Goal: Navigation & Orientation: Find specific page/section

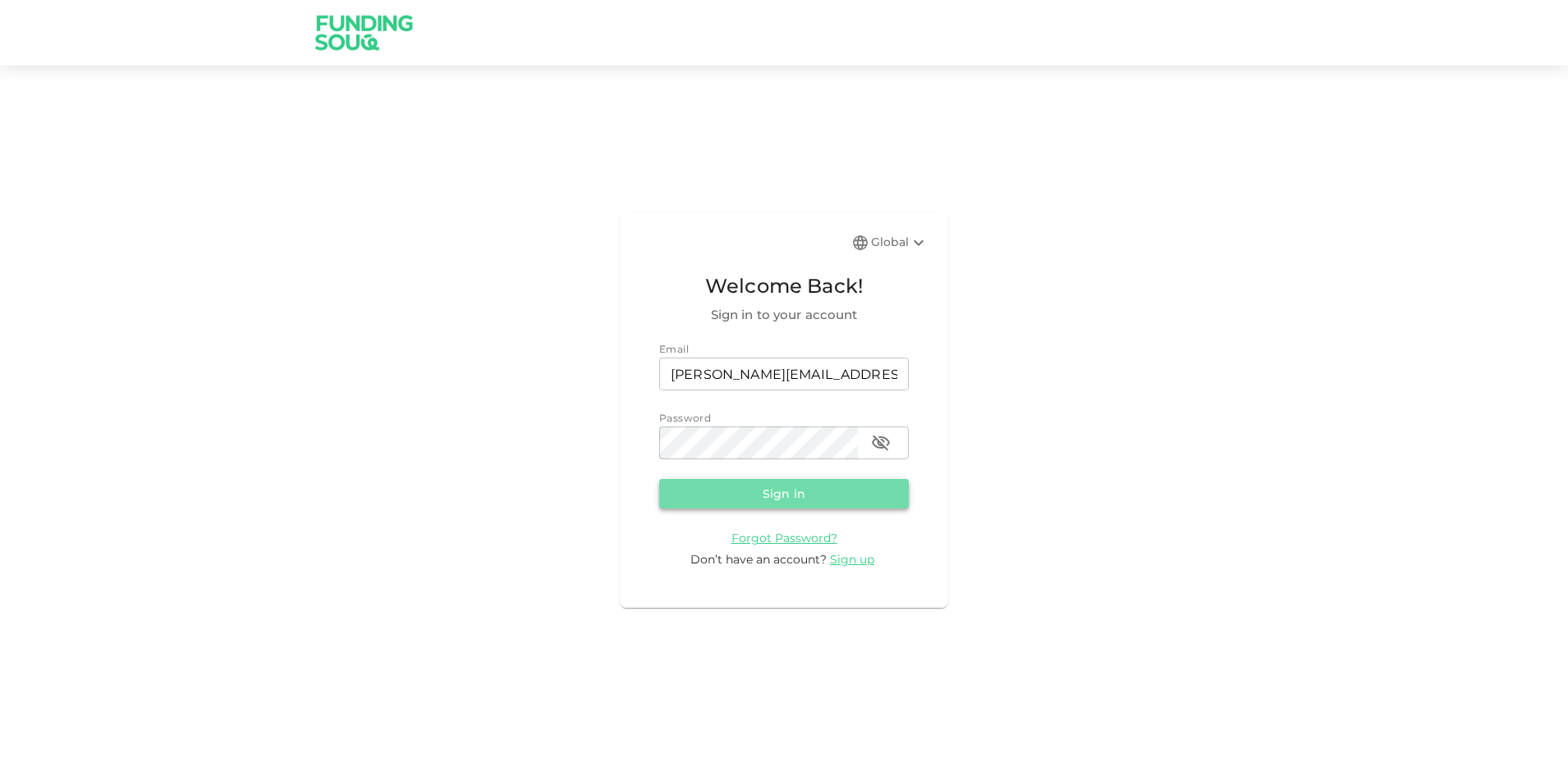
click at [744, 490] on button "Sign in" at bounding box center [784, 494] width 249 height 30
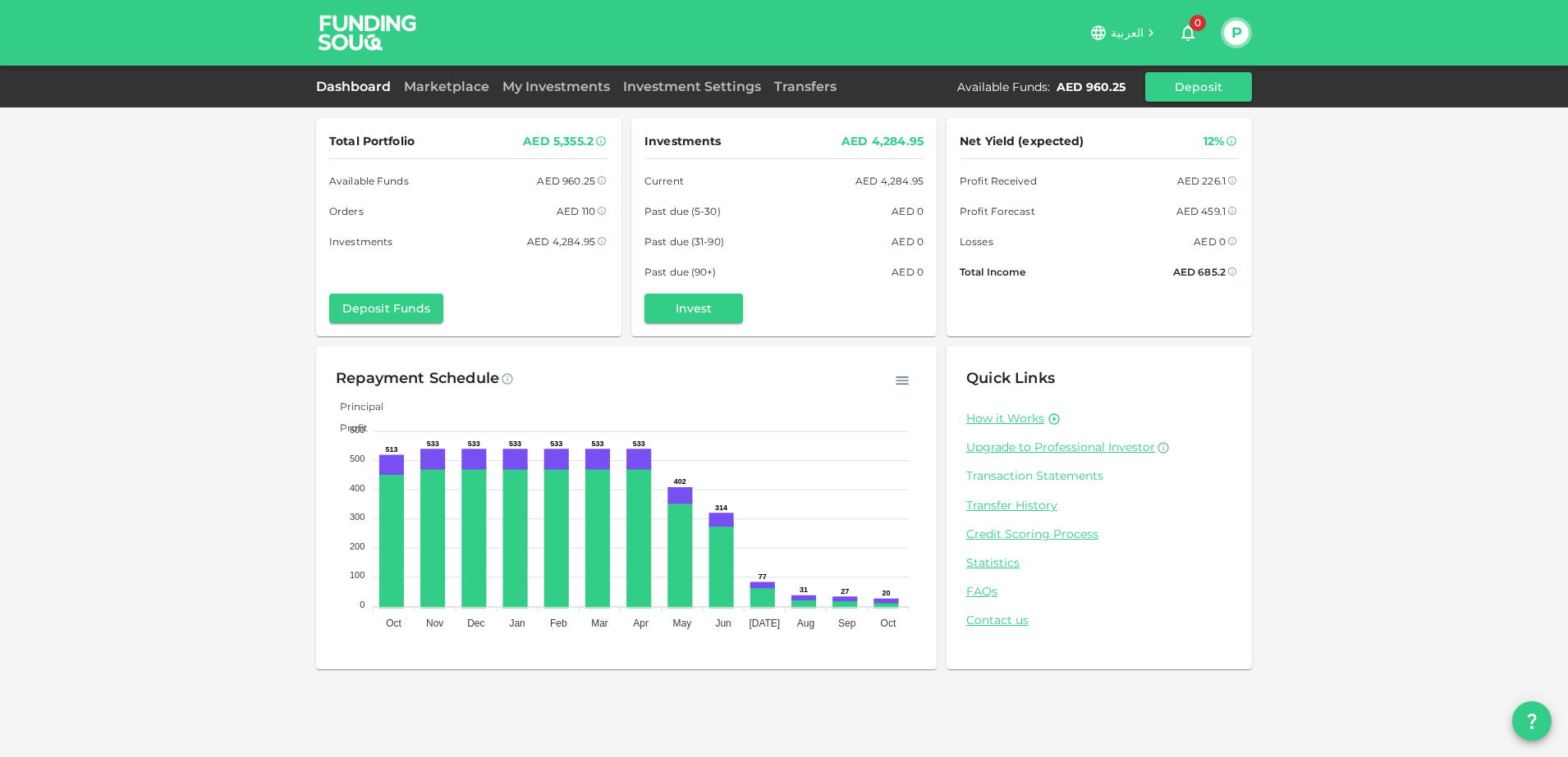
click at [1079, 479] on link "Transaction Statements" at bounding box center [1099, 476] width 266 height 16
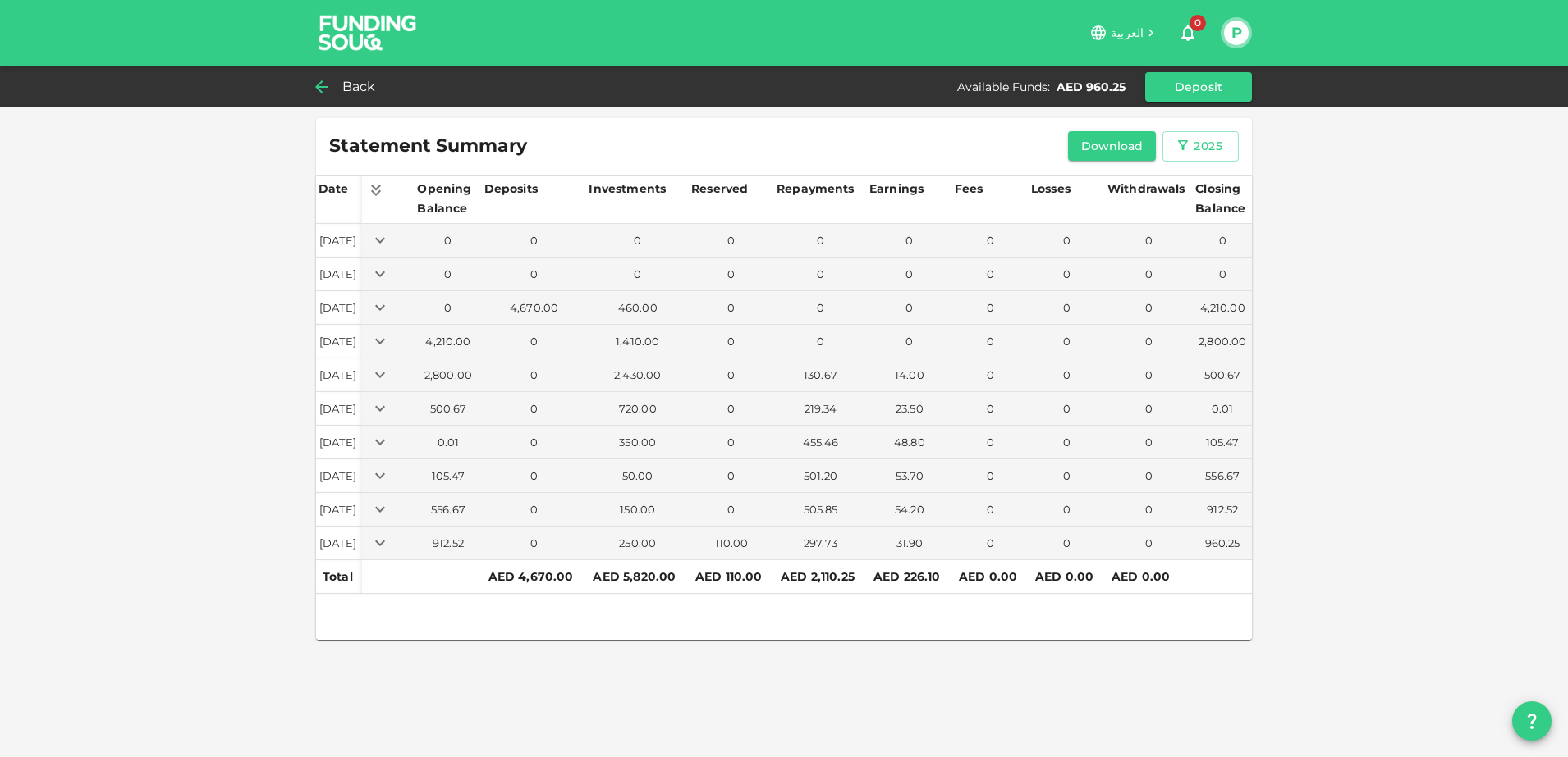
click at [356, 88] on span "Back" at bounding box center [359, 87] width 33 height 23
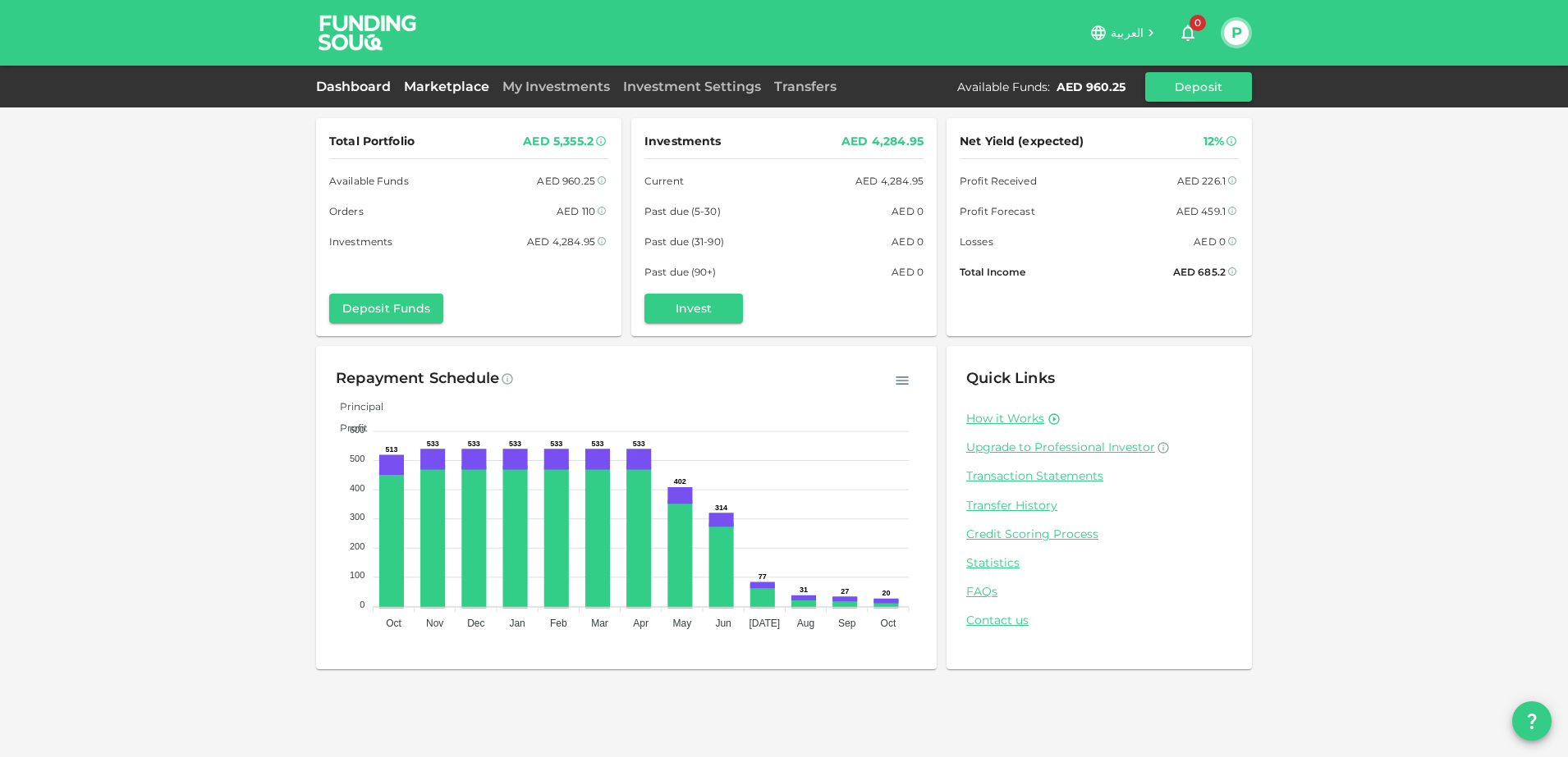
click at [452, 85] on link "Marketplace" at bounding box center [446, 86] width 98 height 16
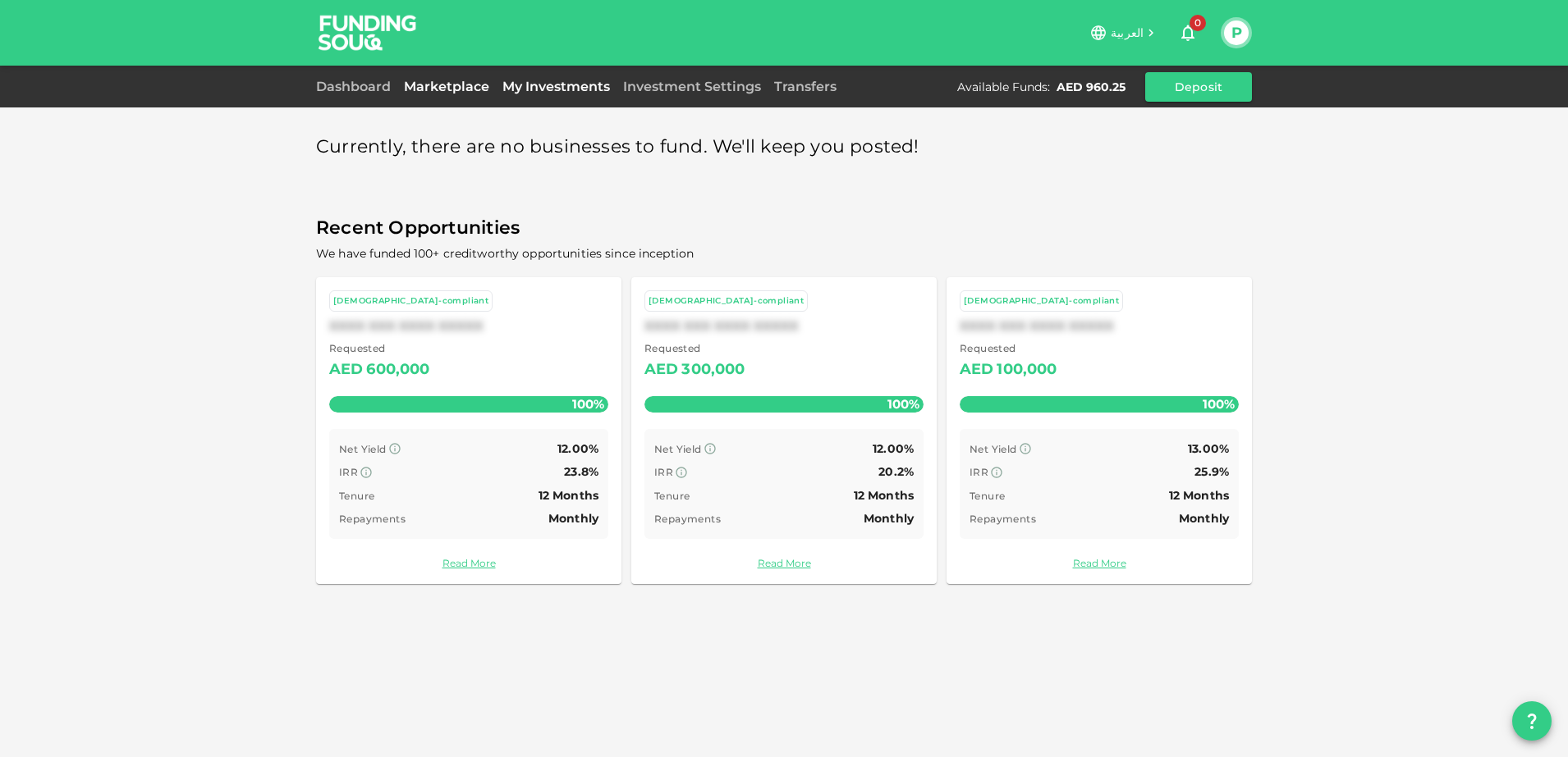
click at [553, 86] on link "My Investments" at bounding box center [555, 86] width 121 height 16
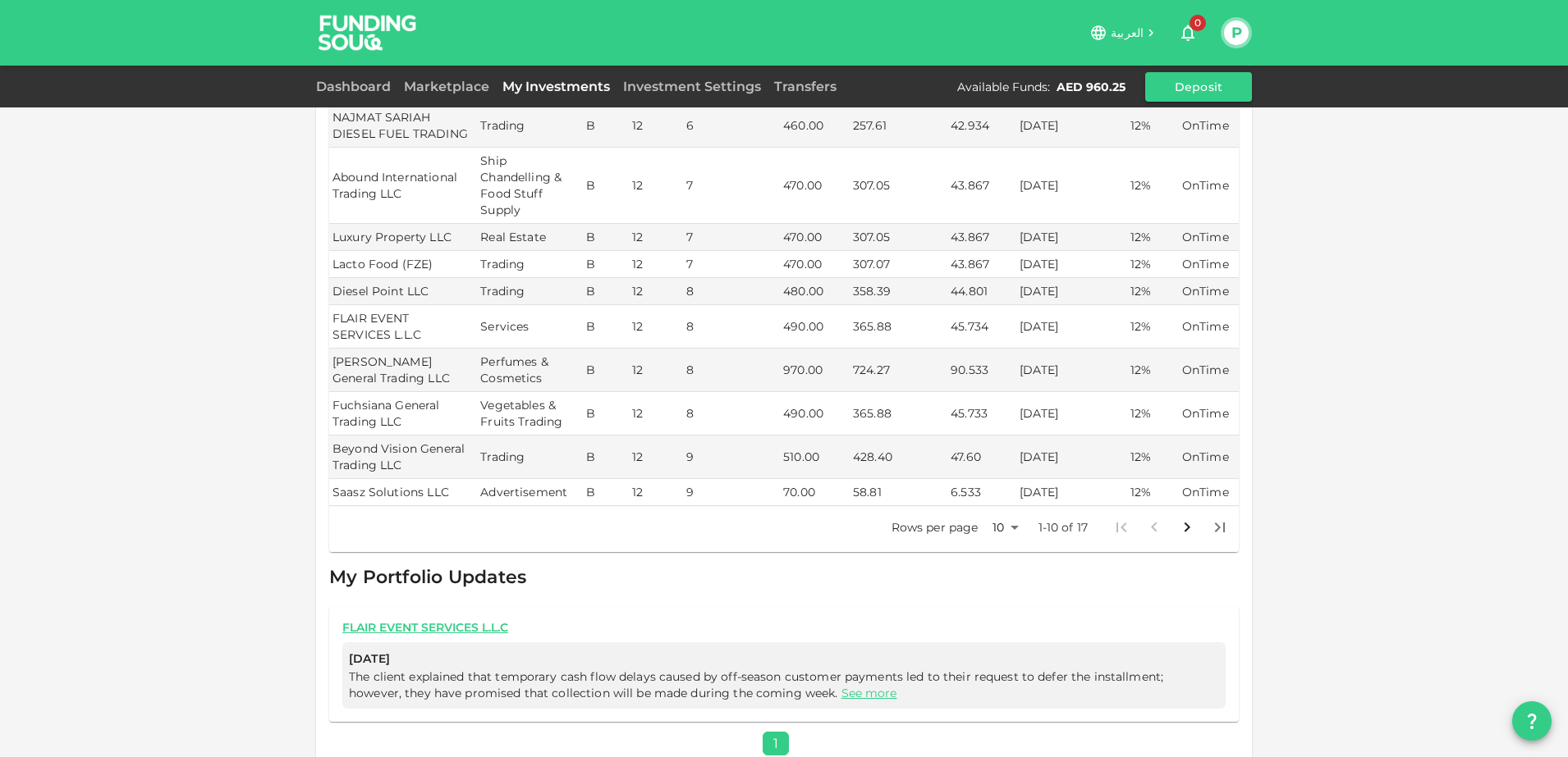
scroll to position [454, 0]
click at [1181, 516] on icon "Go to next page" at bounding box center [1187, 526] width 20 height 20
